Goal: Find specific page/section: Find specific page/section

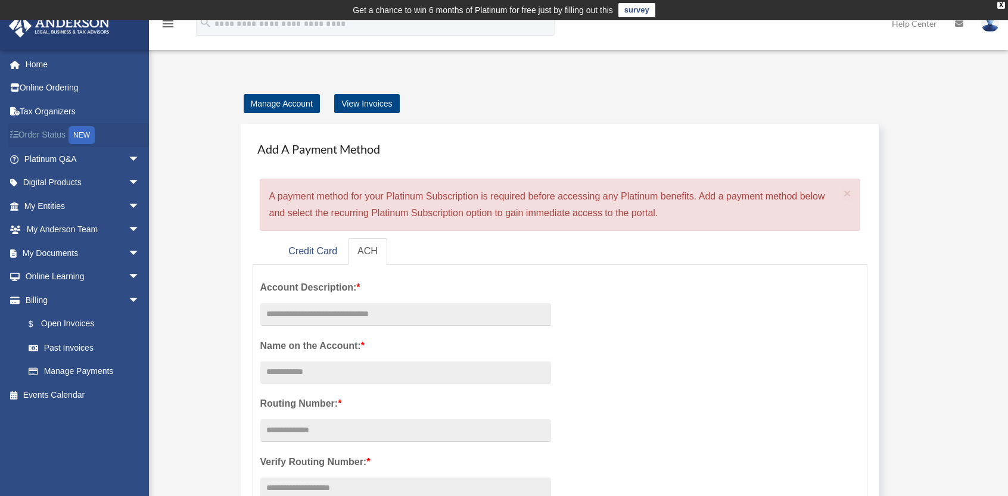
click at [44, 134] on link "Order Status NEW" at bounding box center [83, 135] width 150 height 24
click at [54, 253] on link "My Documents arrow_drop_down" at bounding box center [83, 253] width 150 height 24
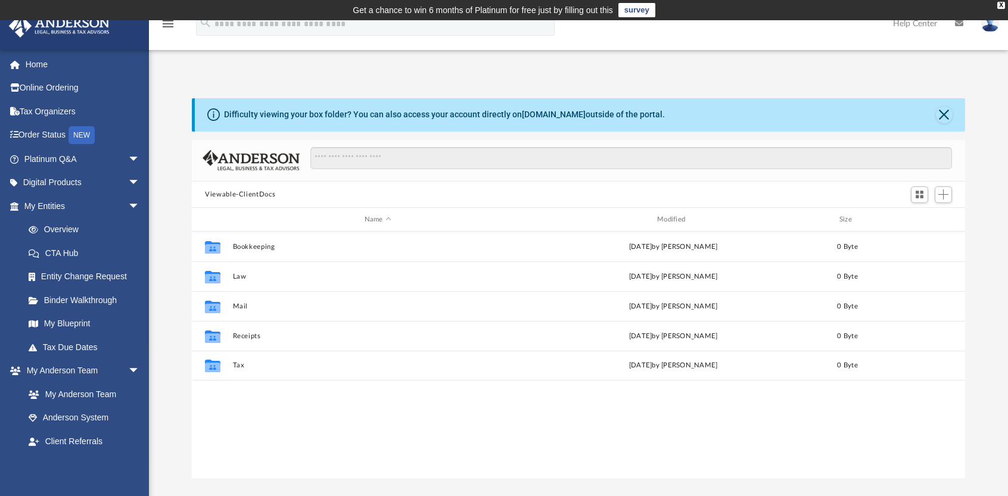
scroll to position [262, 764]
click at [259, 195] on button "Viewable-ClientDocs" at bounding box center [240, 194] width 70 height 11
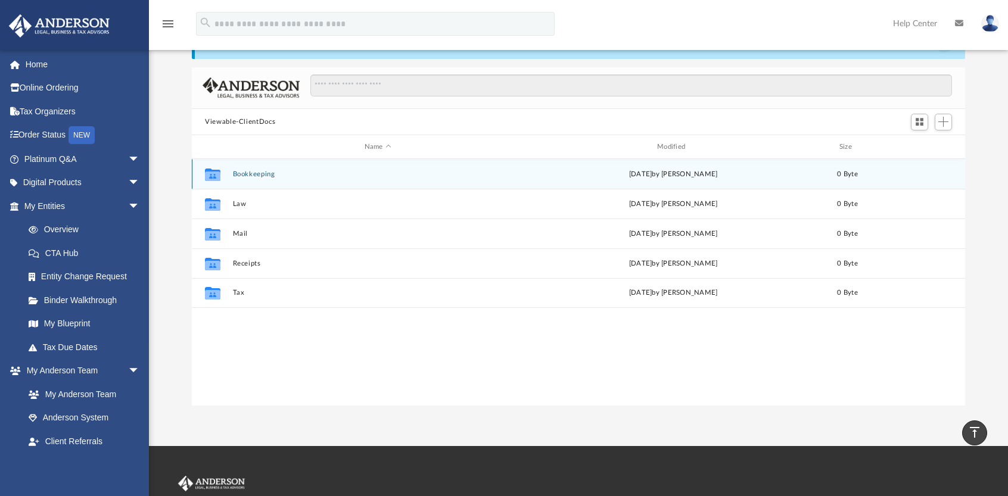
scroll to position [0, 0]
